Goal: Navigation & Orientation: Find specific page/section

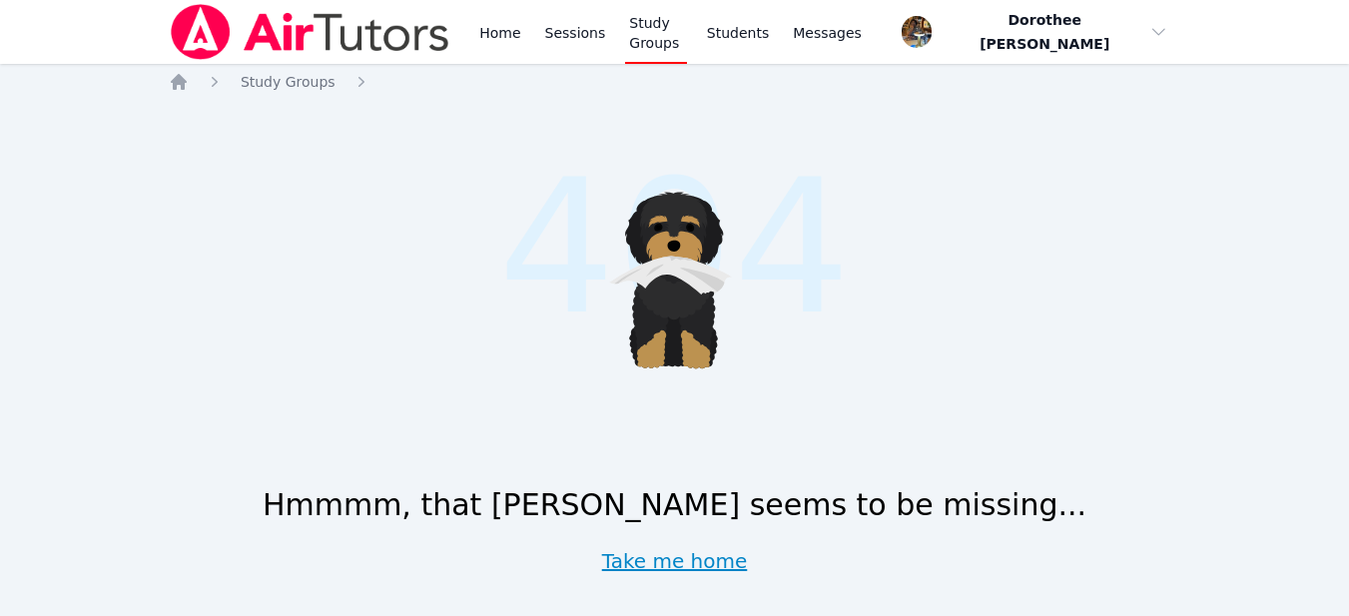
click at [655, 568] on link "Take me home" at bounding box center [675, 561] width 146 height 28
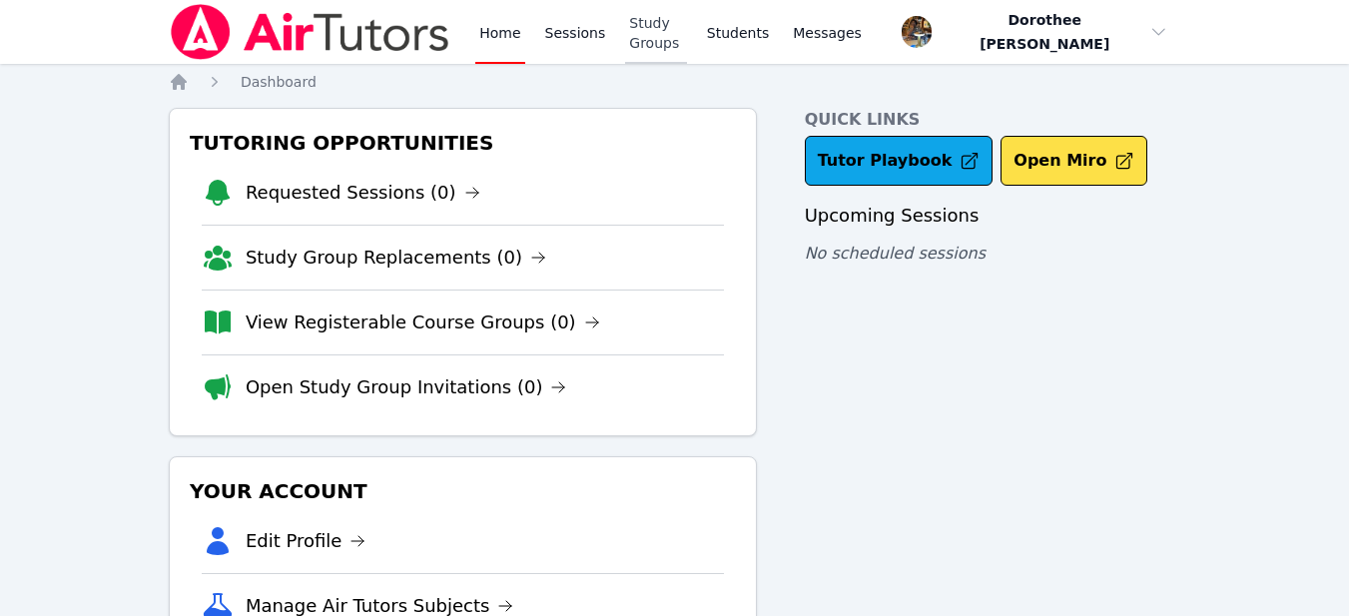
click at [676, 33] on link "Study Groups" at bounding box center [656, 32] width 62 height 64
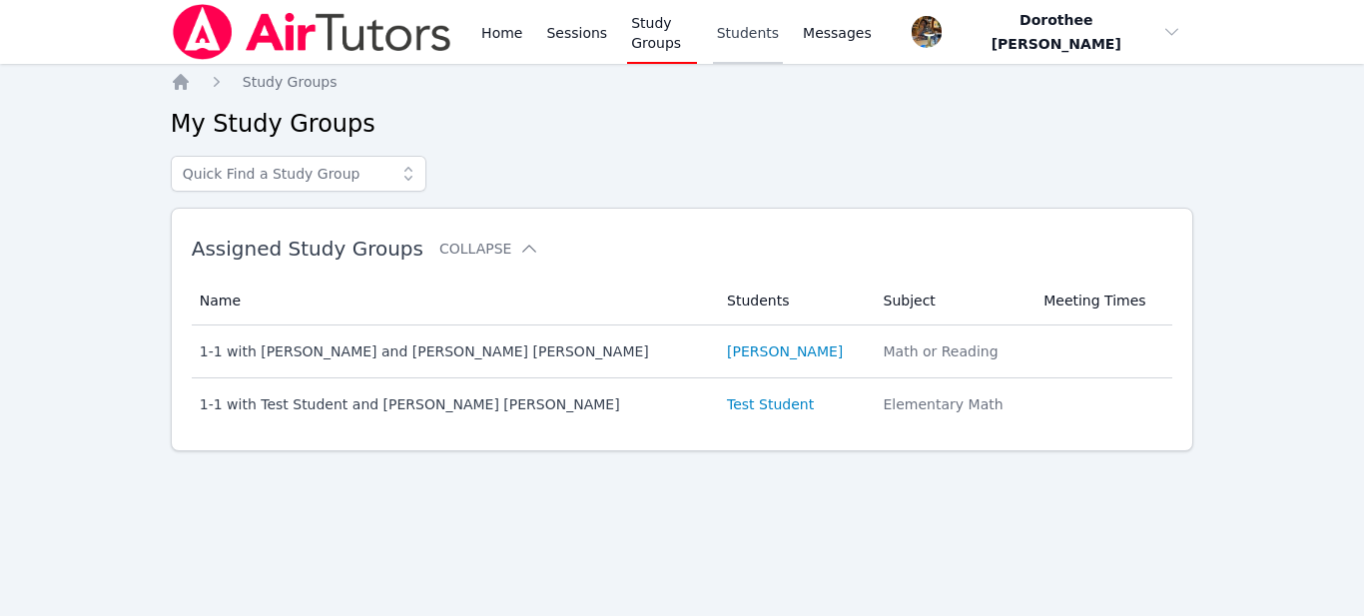
click at [748, 35] on link "Students" at bounding box center [748, 32] width 70 height 64
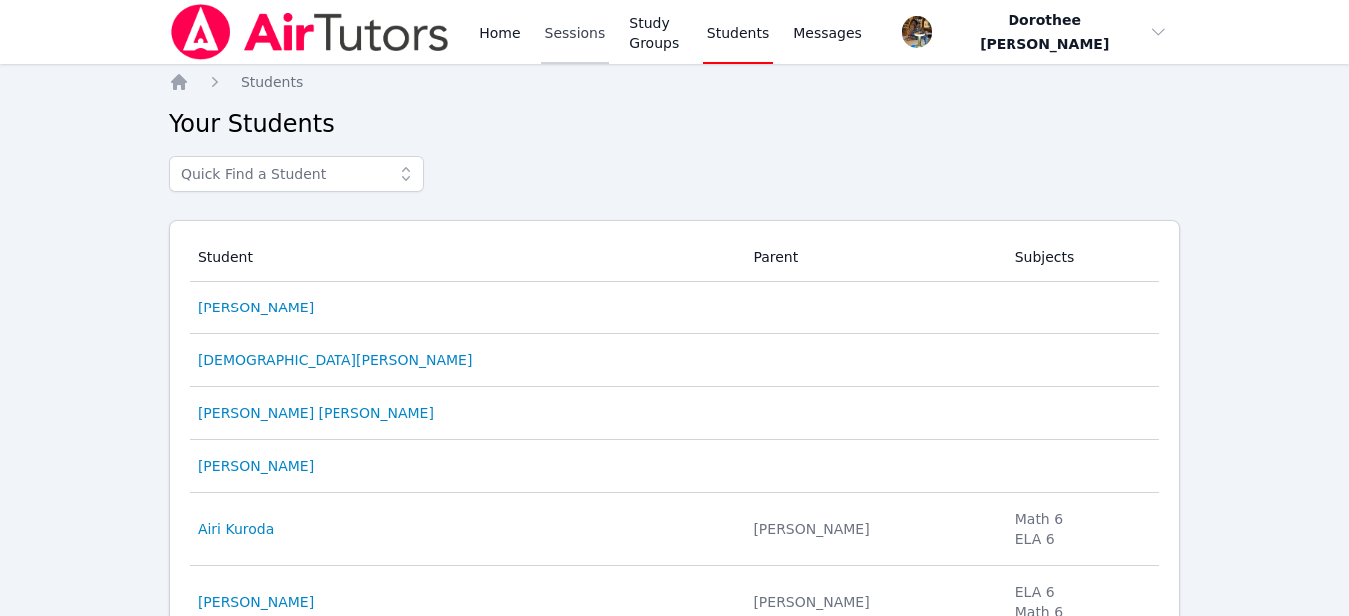
click at [569, 38] on link "Sessions" at bounding box center [575, 32] width 69 height 64
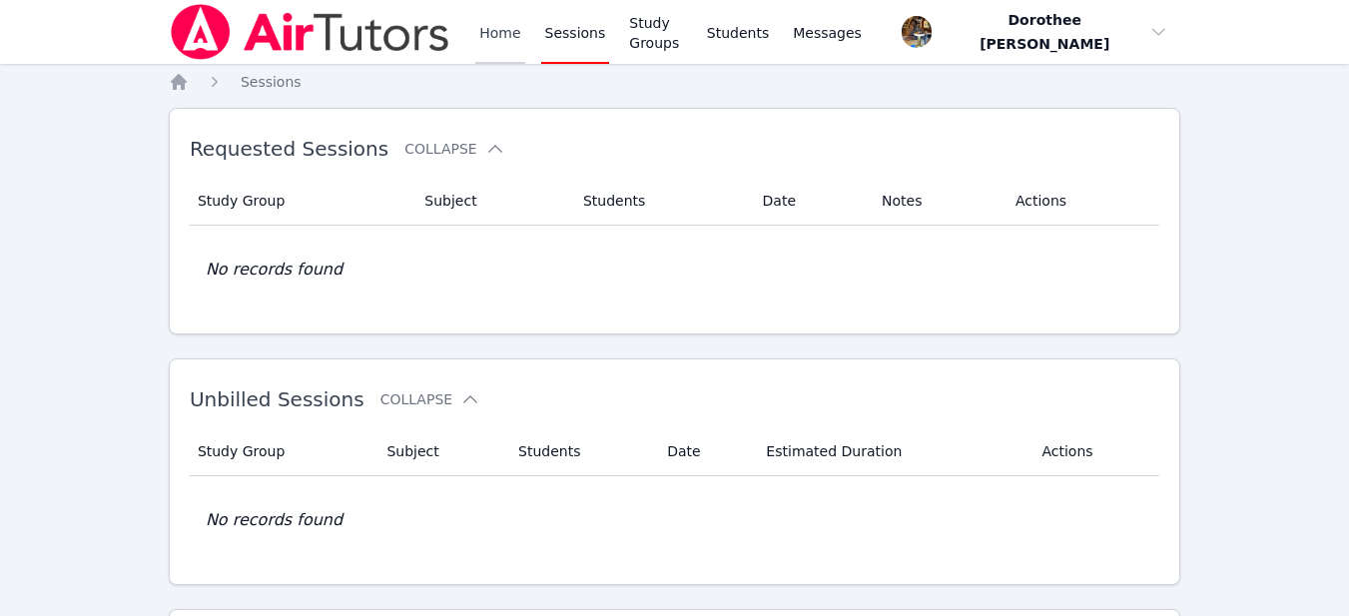
click at [497, 38] on link "Home" at bounding box center [499, 32] width 49 height 64
